Goal: Find specific page/section: Find specific page/section

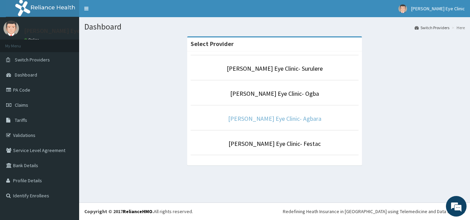
click at [254, 119] on link "[PERSON_NAME] Eye Clinic- Agbara" at bounding box center [274, 119] width 93 height 8
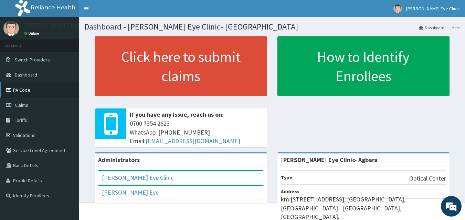
click at [15, 86] on link "PA Code" at bounding box center [39, 90] width 79 height 15
